Goal: Task Accomplishment & Management: Use online tool/utility

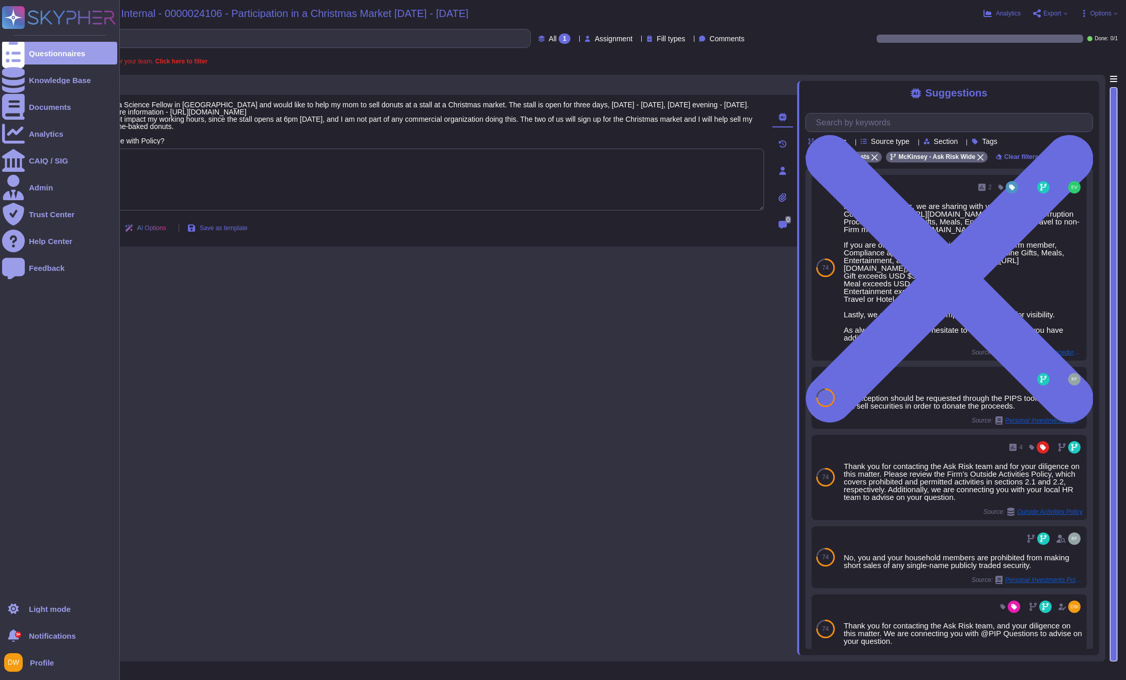
click at [24, 24] on rect at bounding box center [13, 17] width 23 height 23
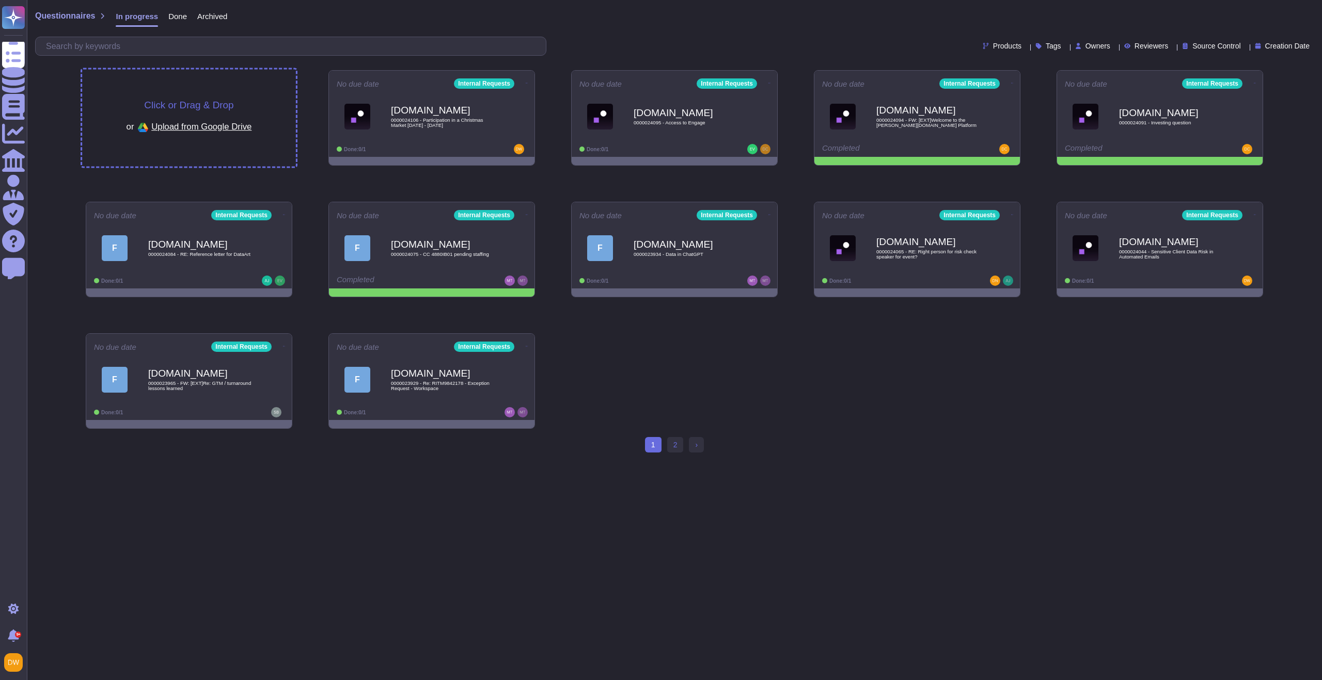
click at [187, 96] on div "Click or Drag & Drop or Upload from Google Drive" at bounding box center [189, 118] width 214 height 97
